Goal: Information Seeking & Learning: Learn about a topic

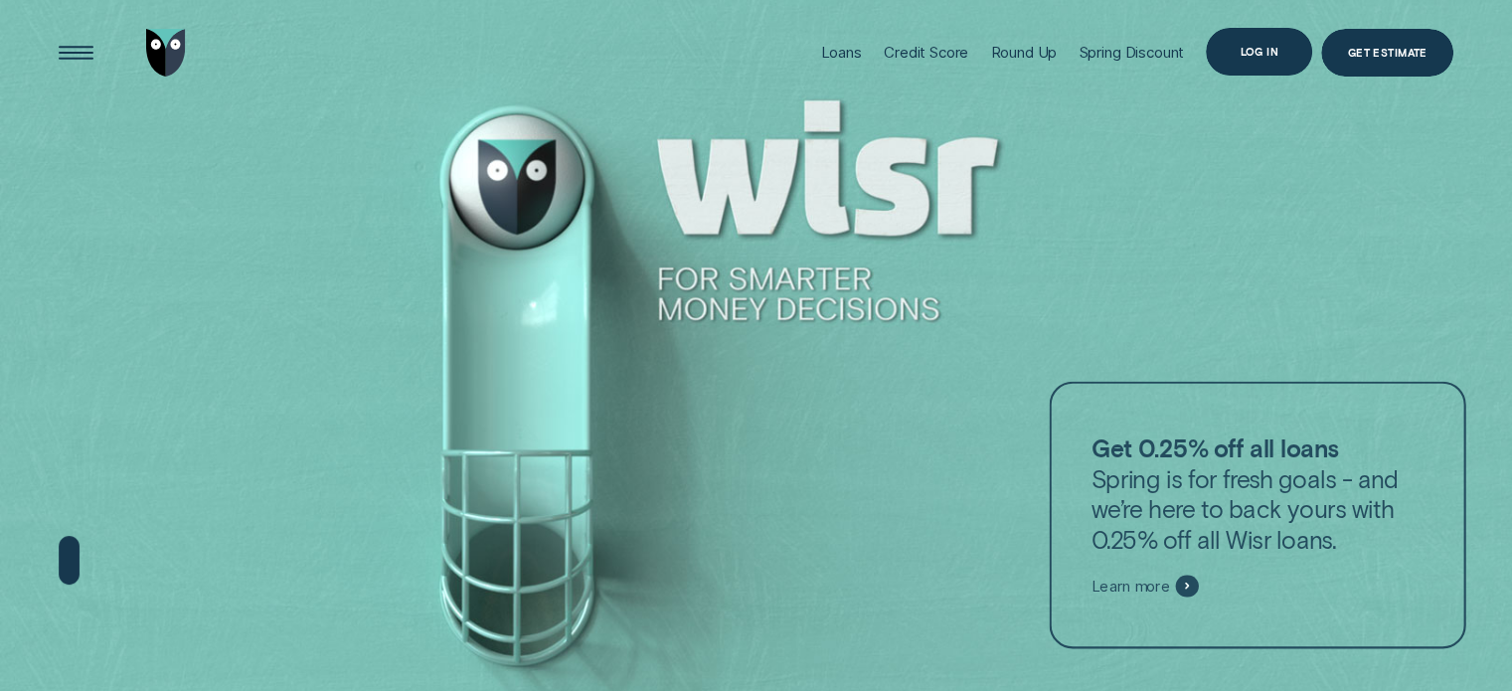
drag, startPoint x: 0, startPoint y: 0, endPoint x: 1271, endPoint y: 56, distance: 1272.6
click at [1271, 56] on div "Log in" at bounding box center [1259, 51] width 39 height 9
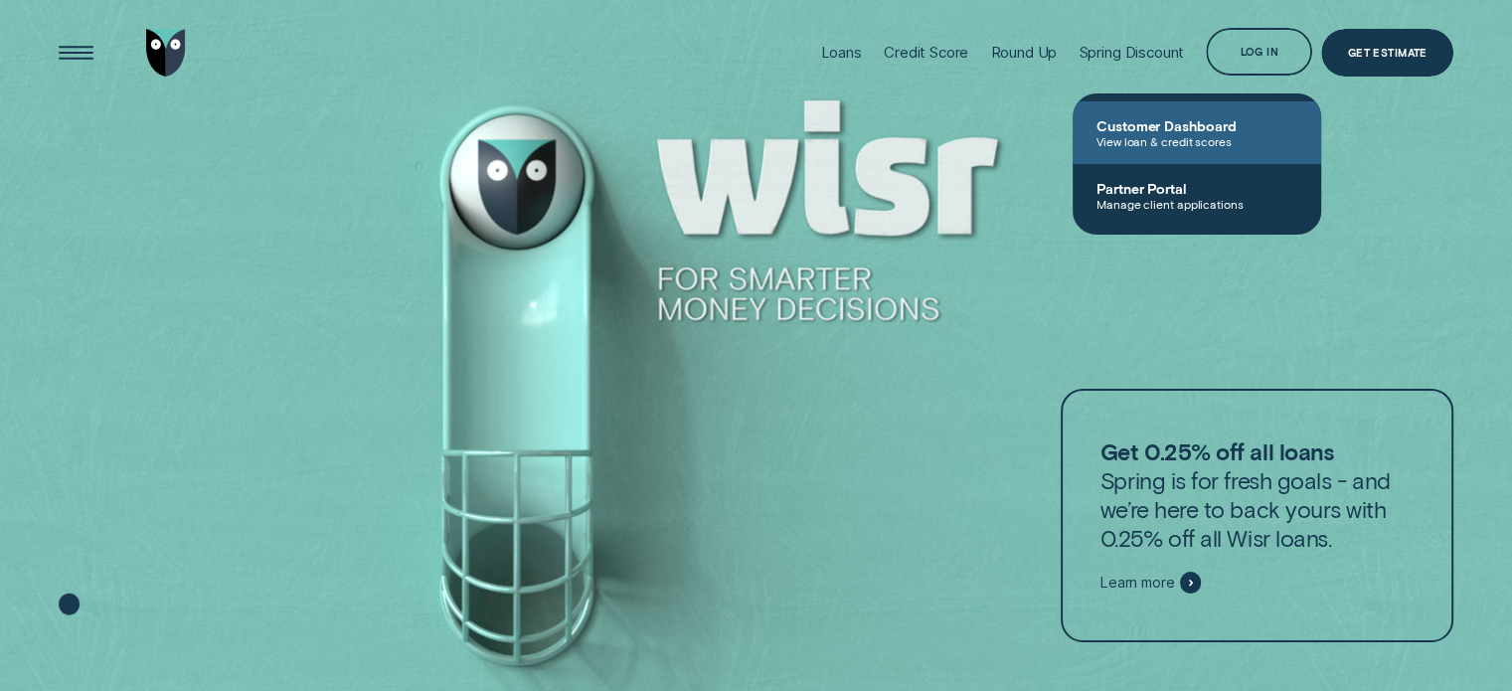
click at [1206, 128] on span "Customer Dashboard" at bounding box center [1196, 125] width 201 height 17
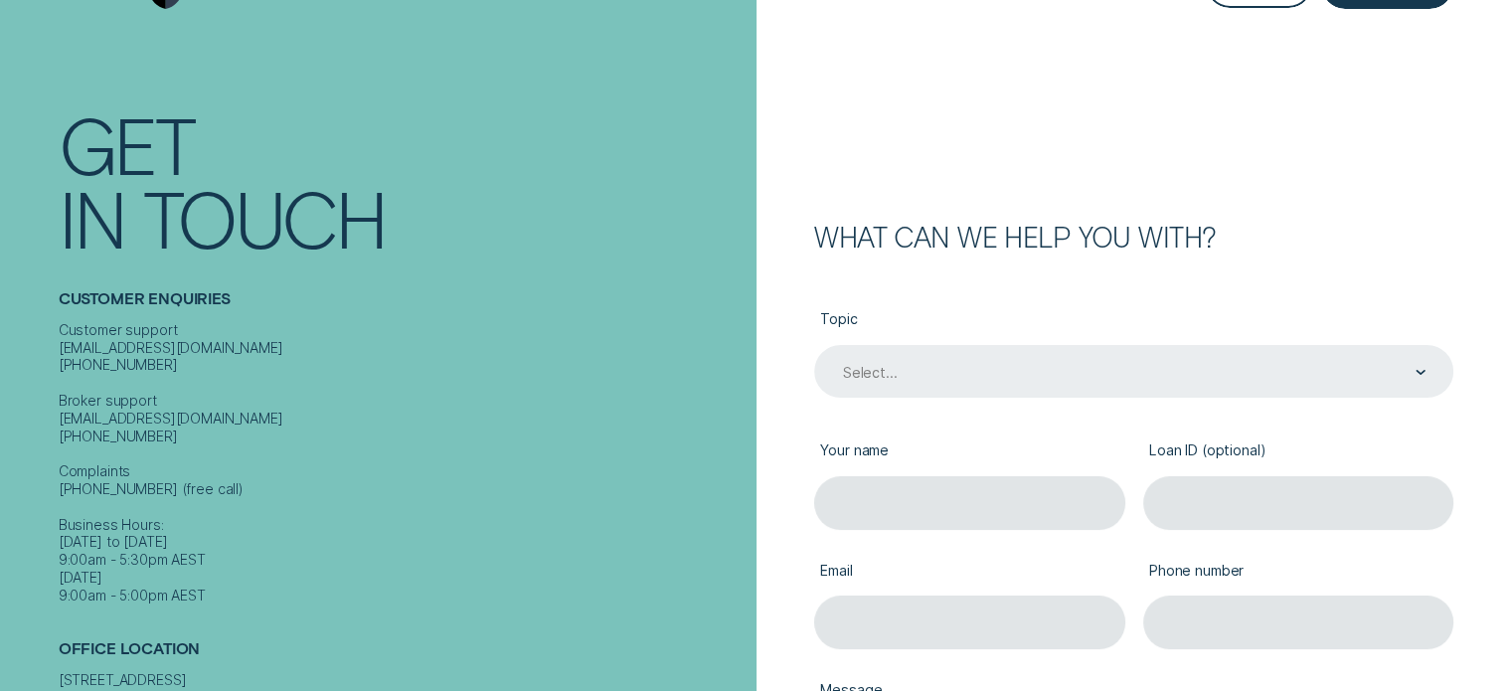
click at [1055, 398] on div "Select..." at bounding box center [1133, 371] width 639 height 53
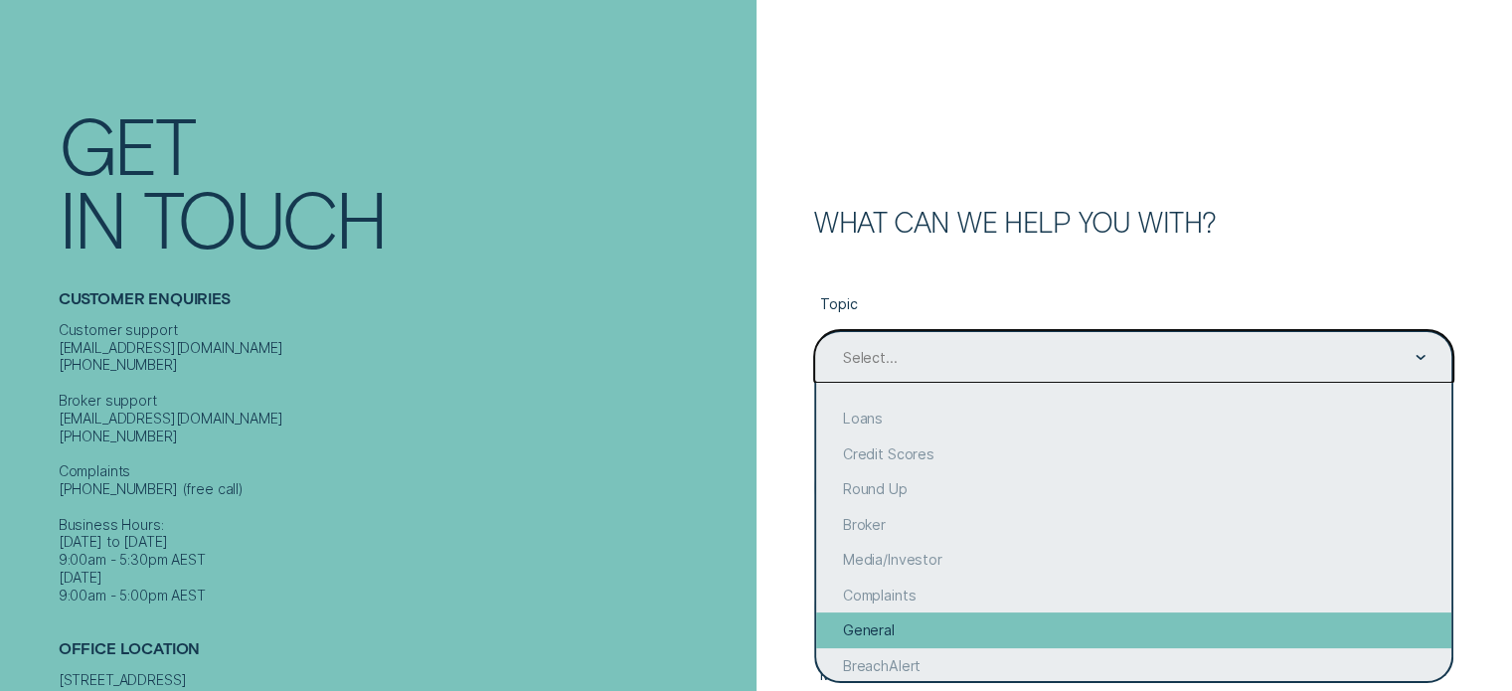
click at [932, 627] on div "General" at bounding box center [1133, 630] width 635 height 36
type input "General"
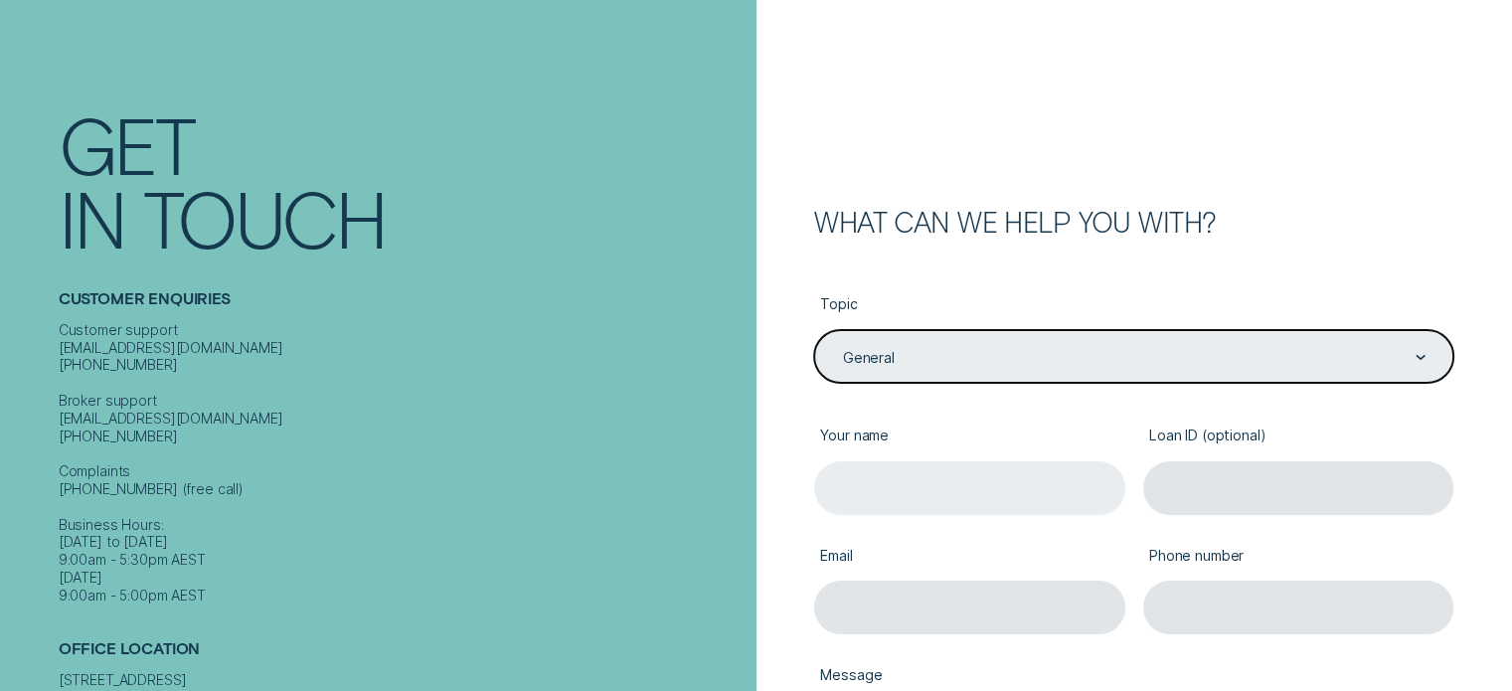
click at [930, 484] on input "Your name" at bounding box center [969, 487] width 311 height 53
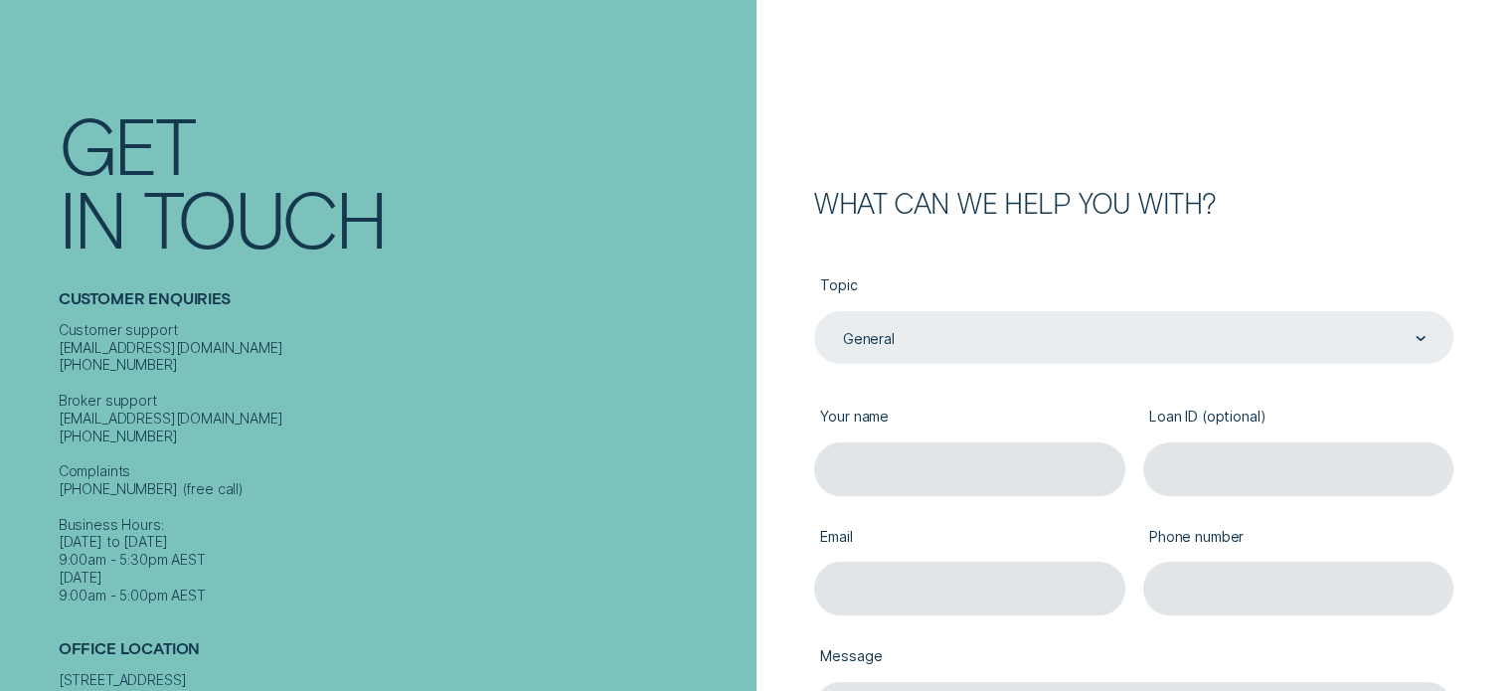
scroll to position [0, 0]
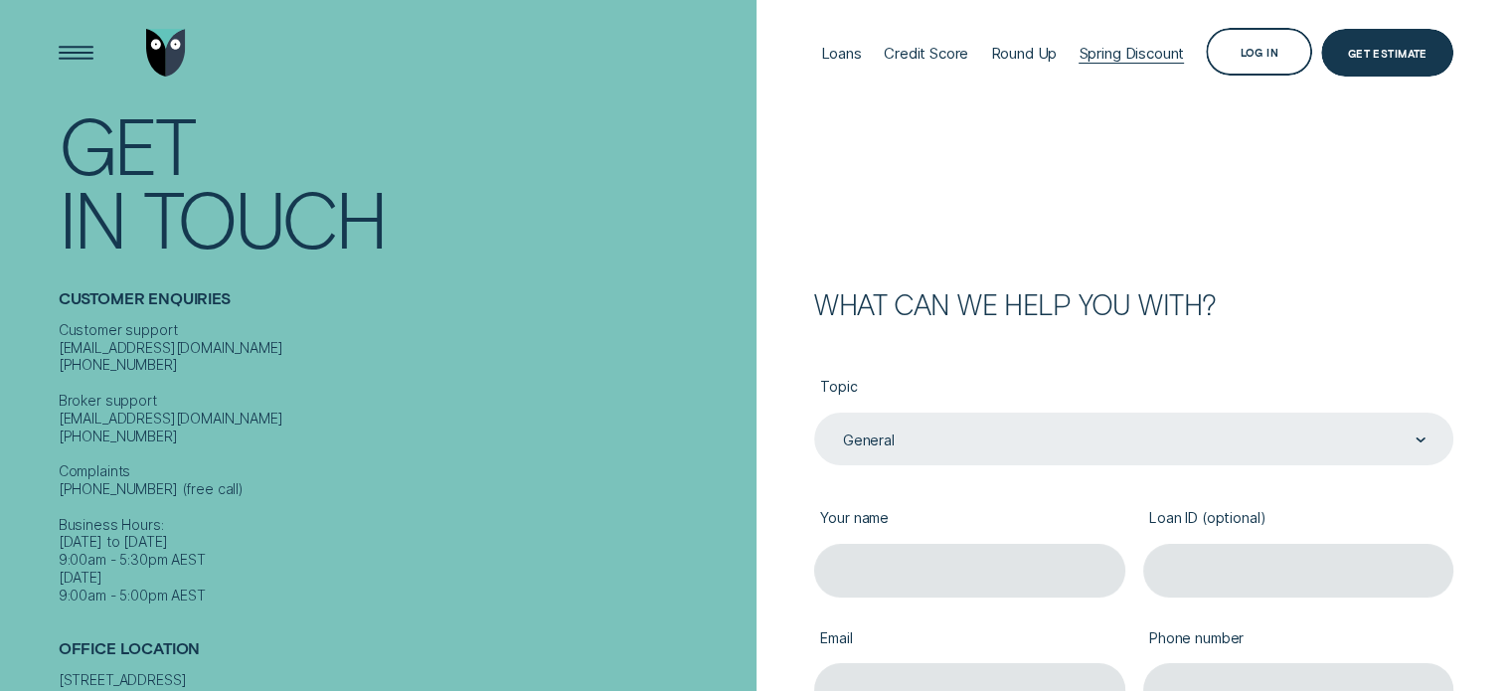
click at [1105, 54] on div "Spring Discount" at bounding box center [1131, 53] width 105 height 19
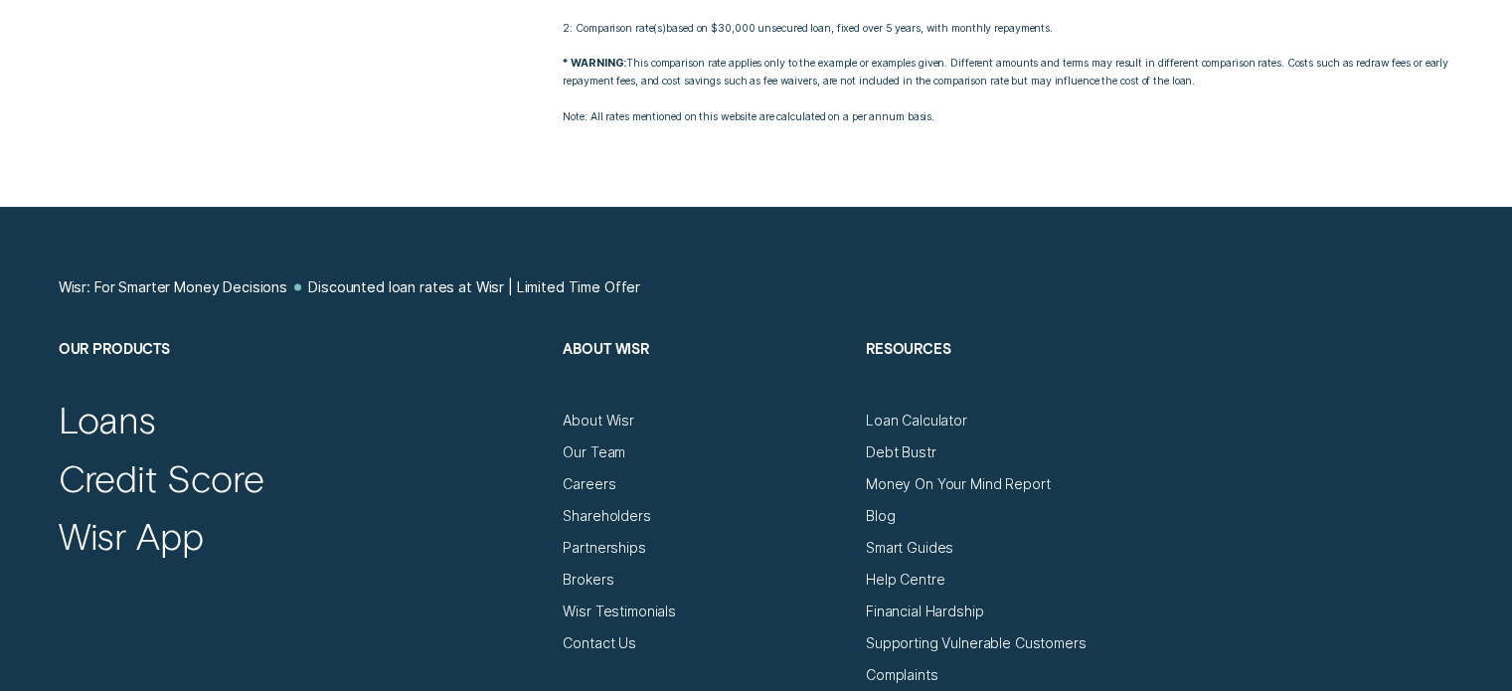
scroll to position [3678, 0]
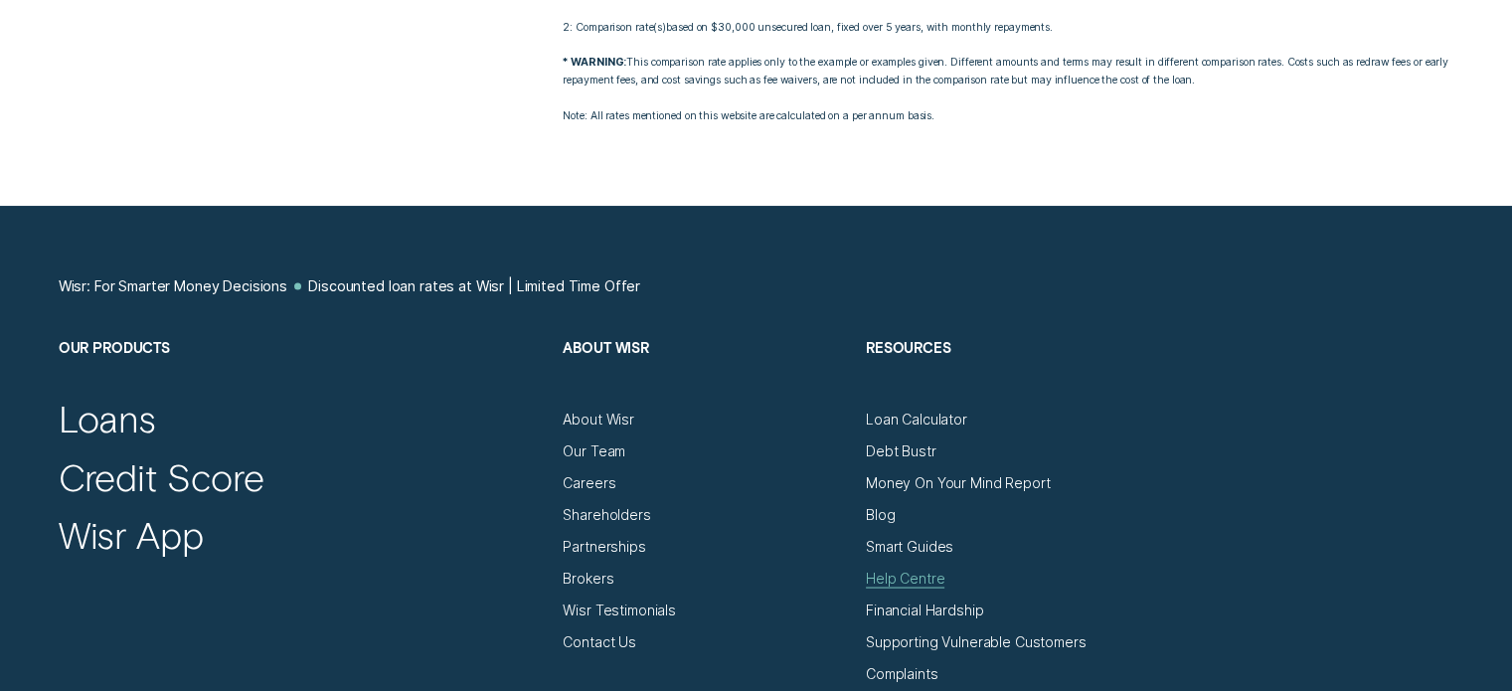
click at [915, 569] on div "Help Centre" at bounding box center [905, 578] width 79 height 18
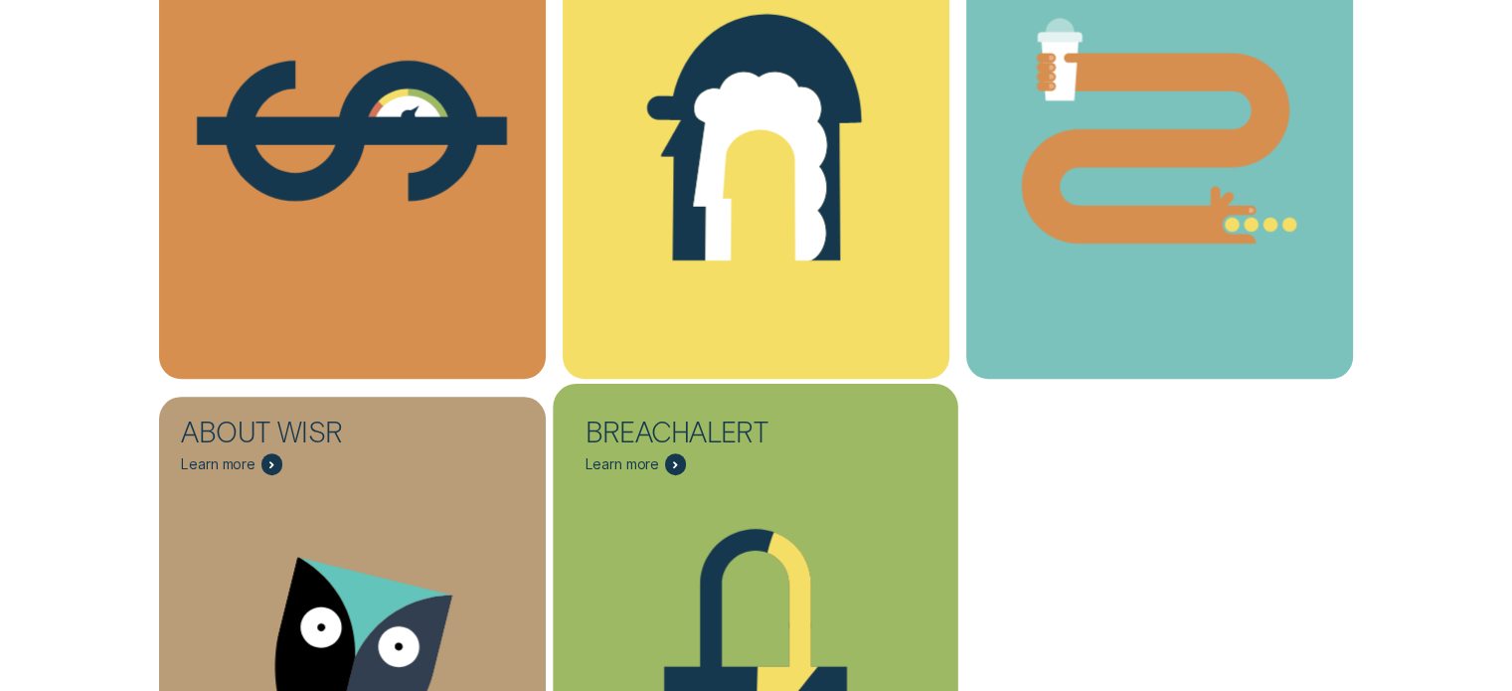
scroll to position [696, 0]
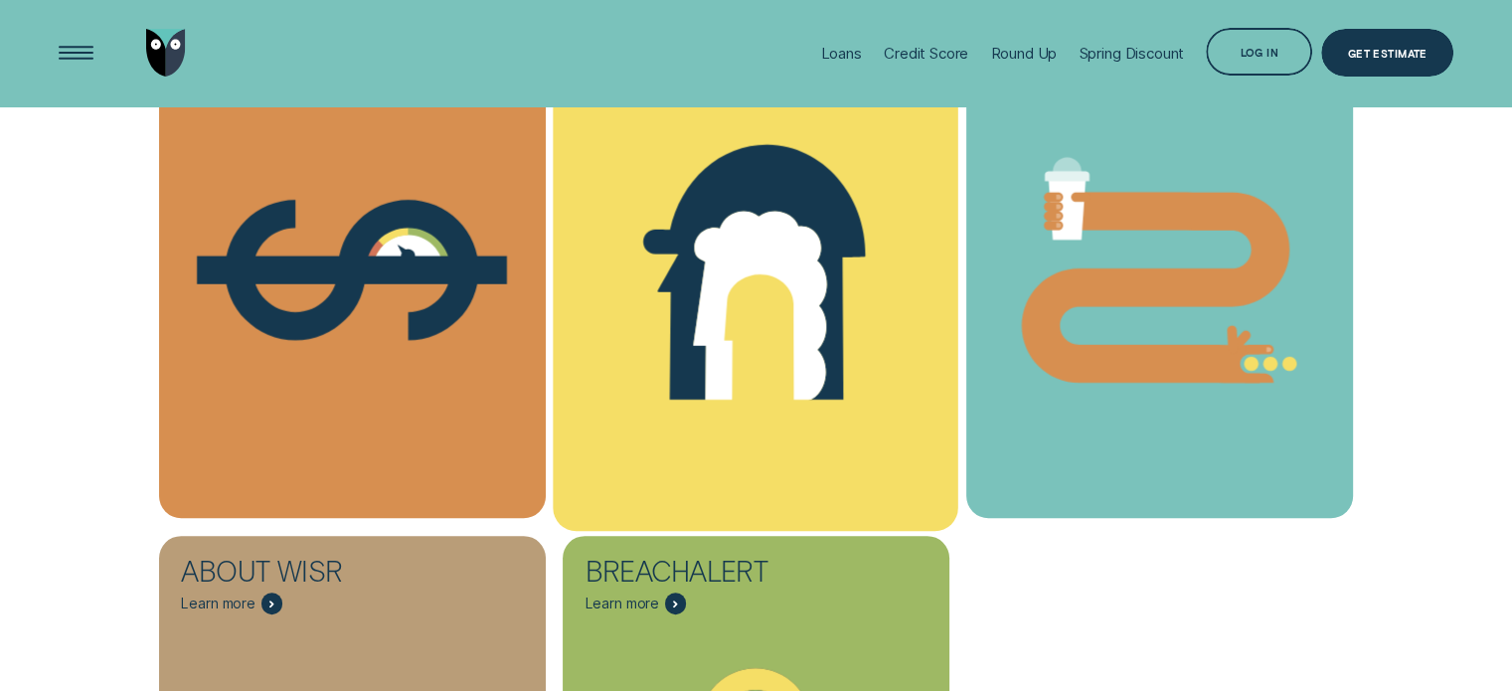
click at [720, 299] on icon "Loans - Learn more" at bounding box center [760, 306] width 133 height 190
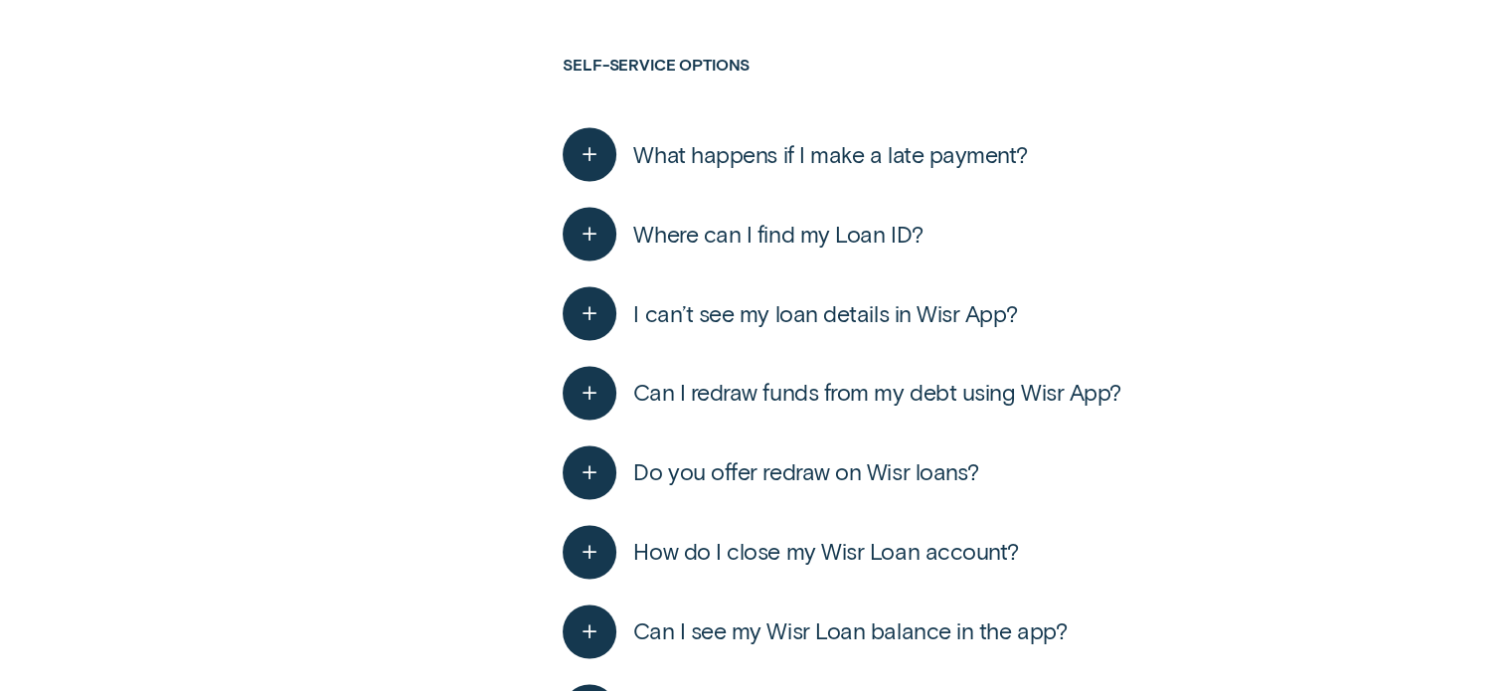
scroll to position [3181, 0]
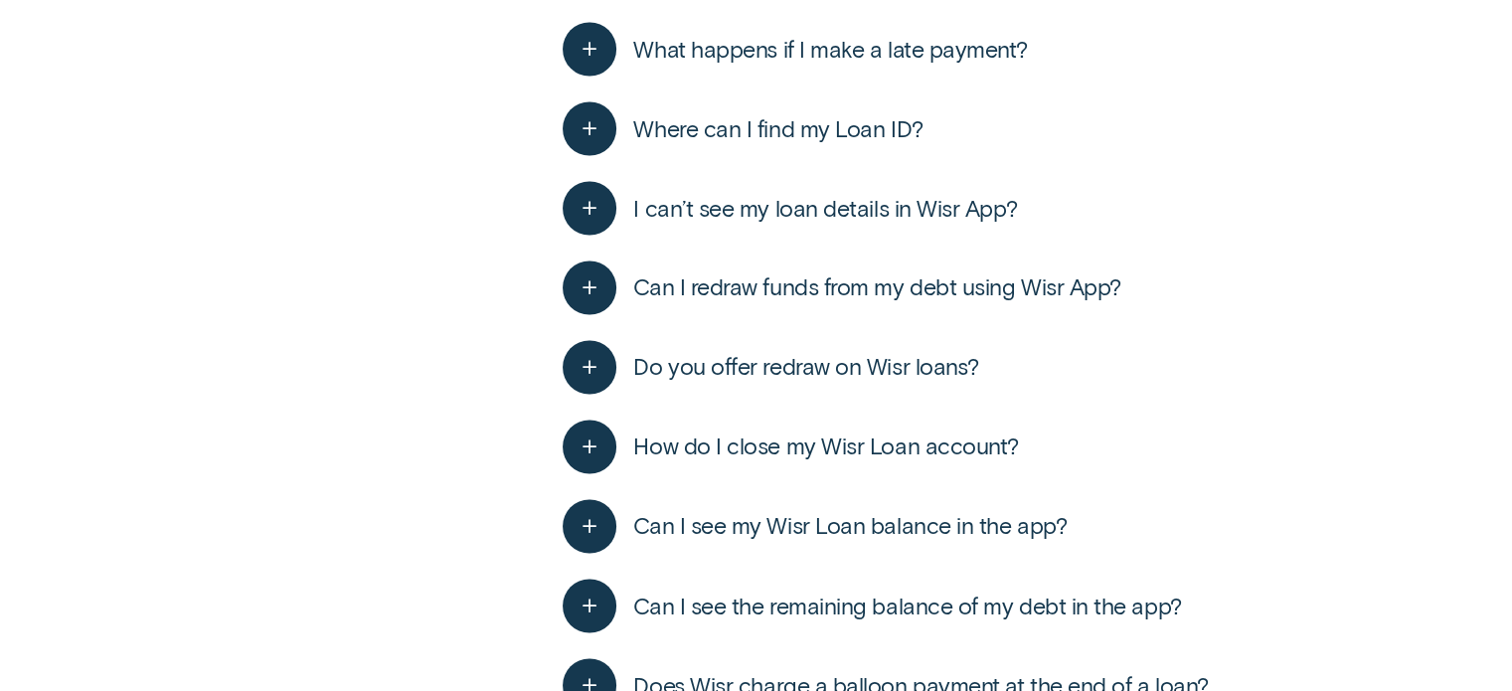
click at [695, 205] on span "I can’t see my loan details in Wisr App?" at bounding box center [825, 208] width 384 height 29
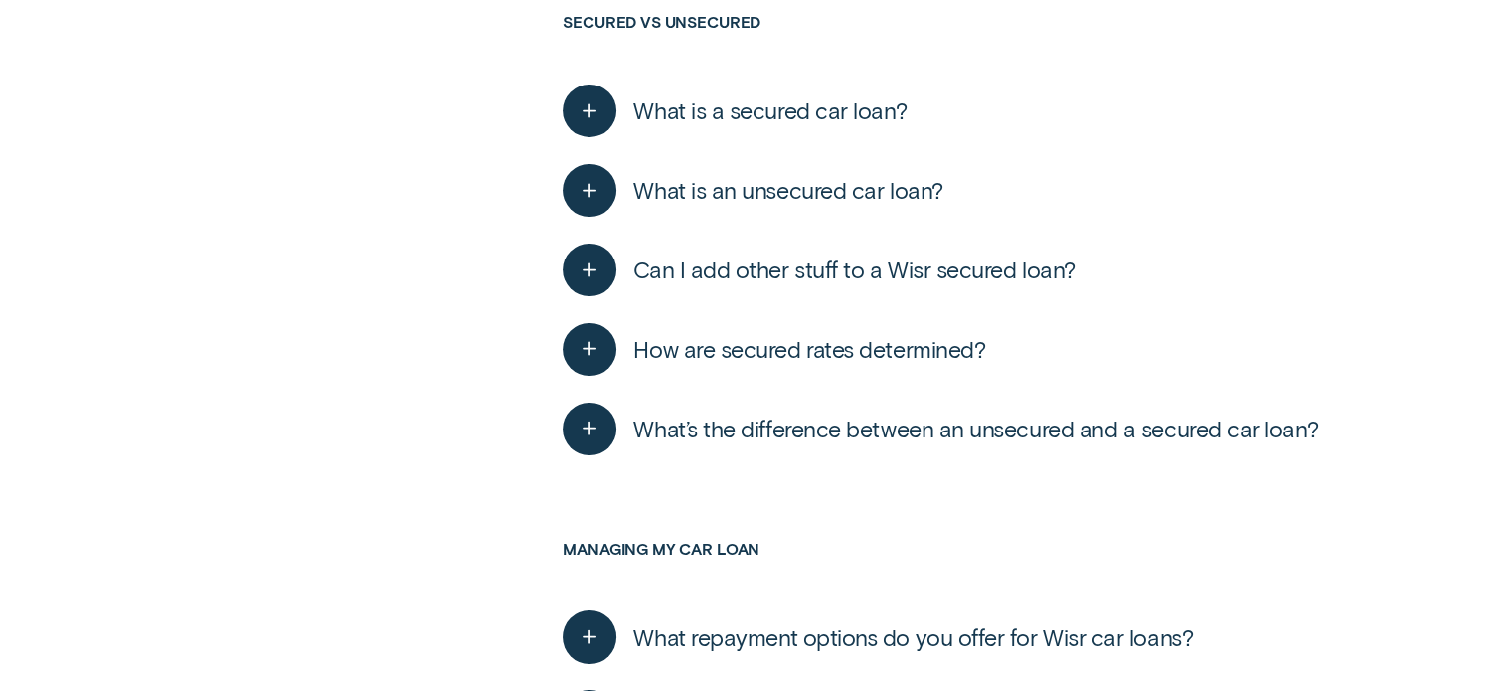
scroll to position [6759, 0]
